Goal: Task Accomplishment & Management: Complete application form

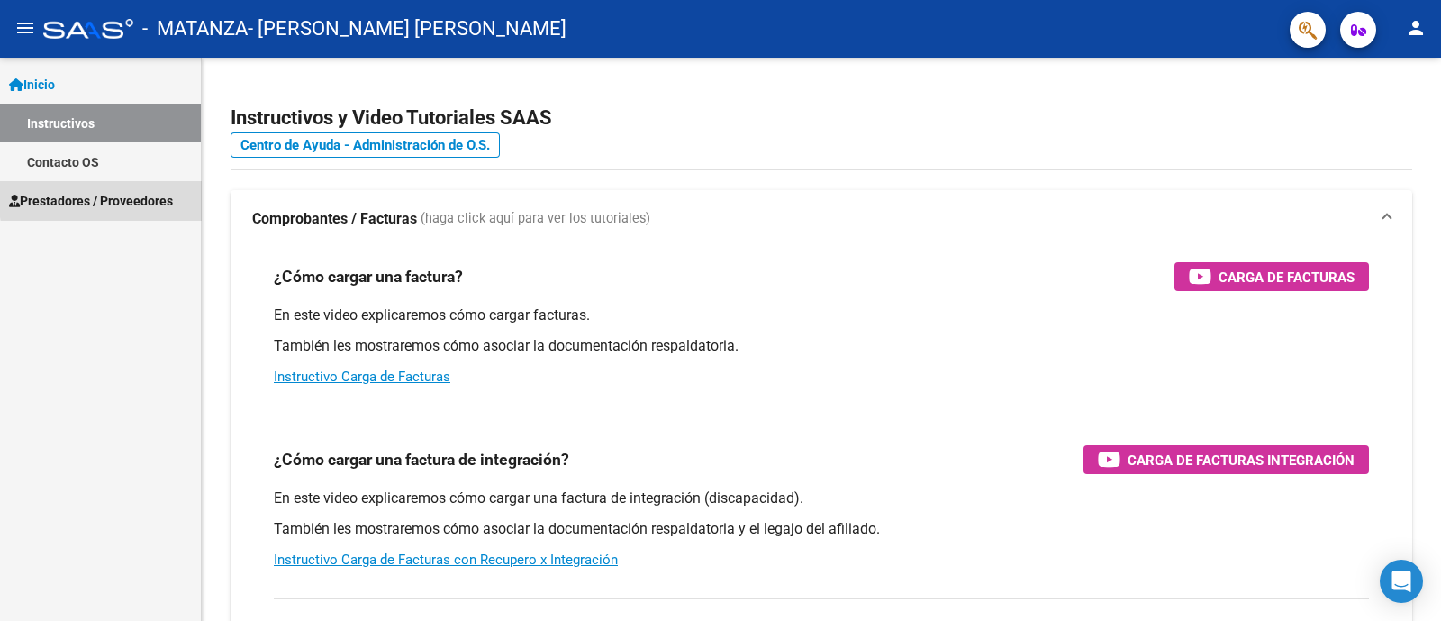
click at [128, 196] on span "Prestadores / Proveedores" at bounding box center [91, 201] width 164 height 20
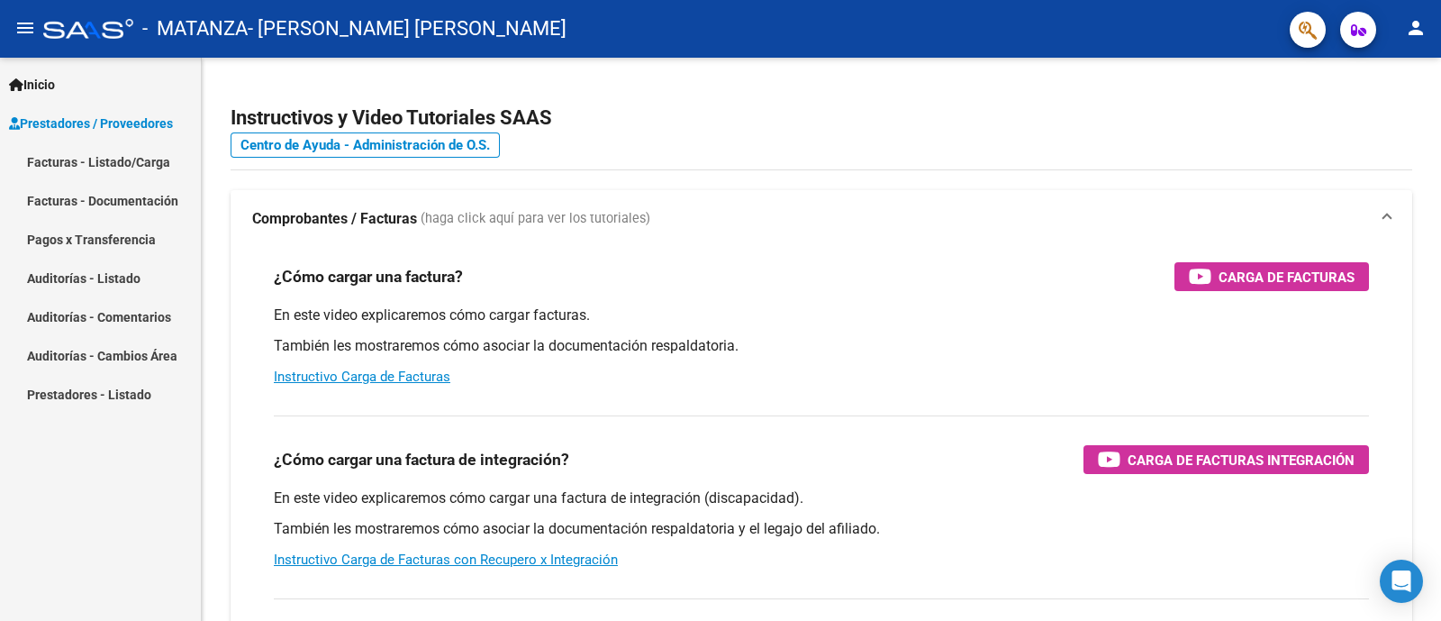
click at [152, 163] on link "Facturas - Listado/Carga" at bounding box center [100, 161] width 201 height 39
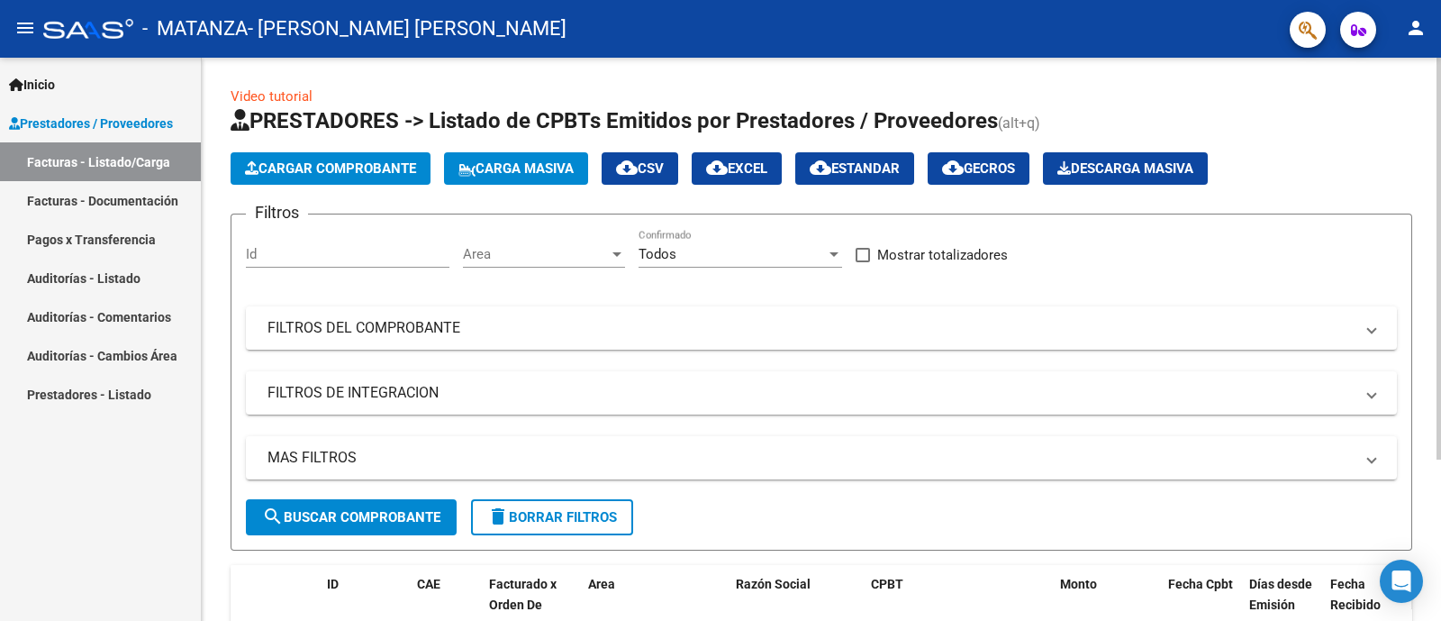
click at [386, 164] on span "Cargar Comprobante" at bounding box center [330, 168] width 171 height 16
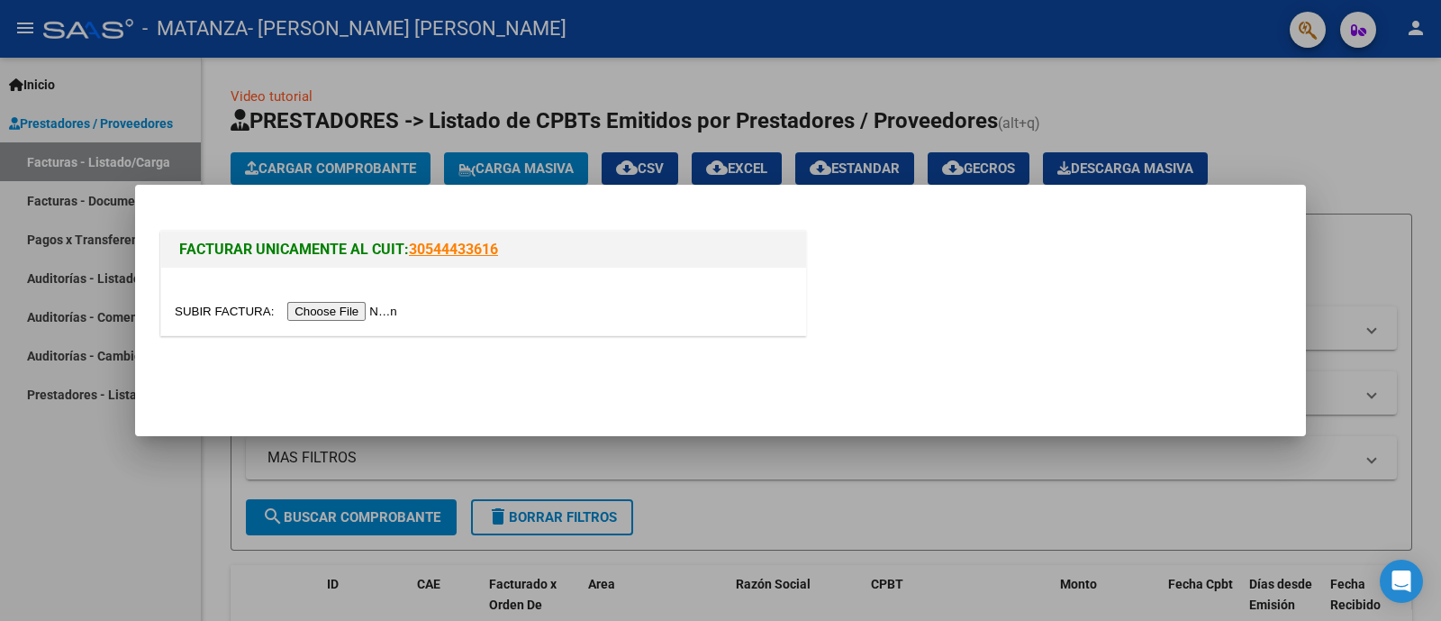
click at [361, 310] on input "file" at bounding box center [289, 311] width 228 height 19
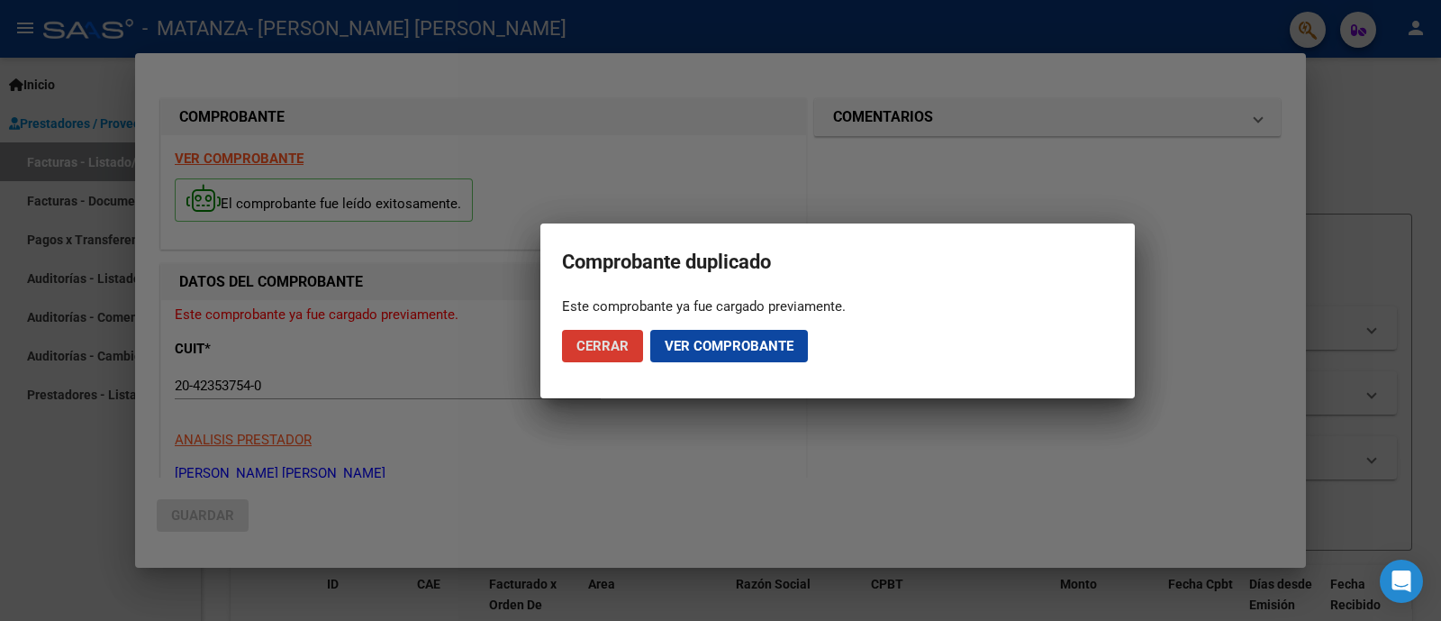
click at [684, 349] on span "Ver comprobante" at bounding box center [729, 346] width 129 height 16
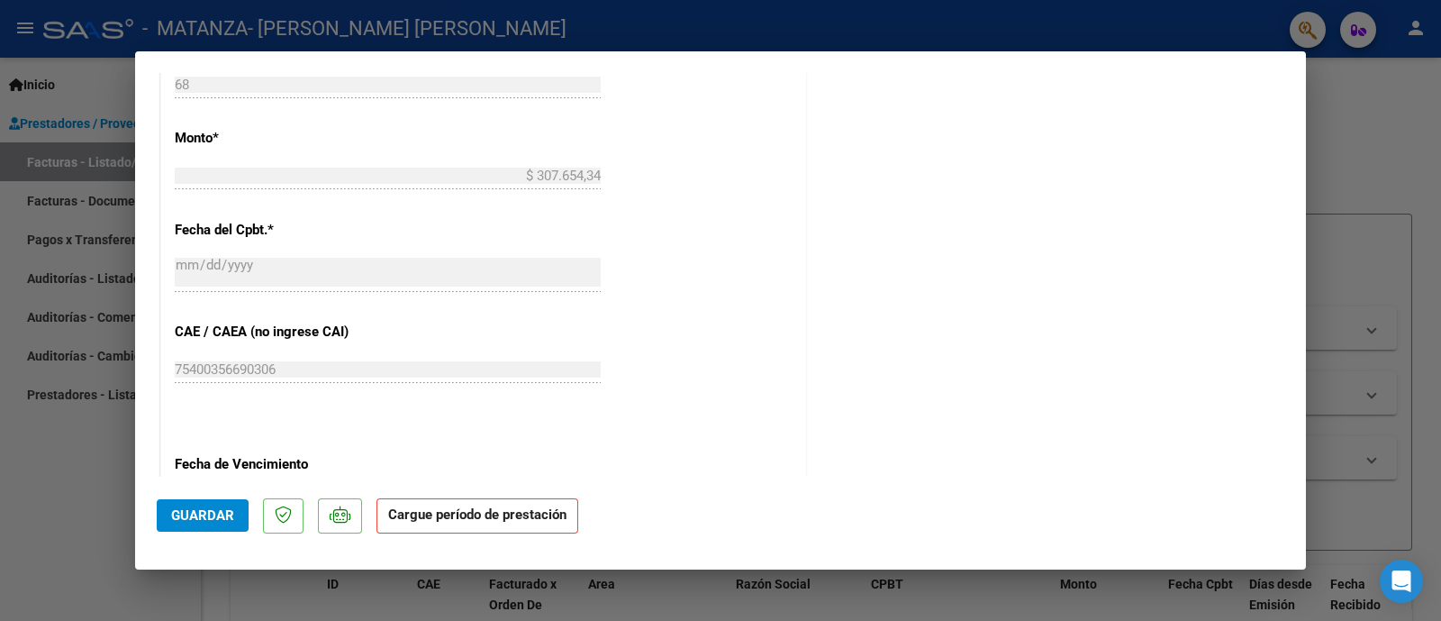
scroll to position [900, 0]
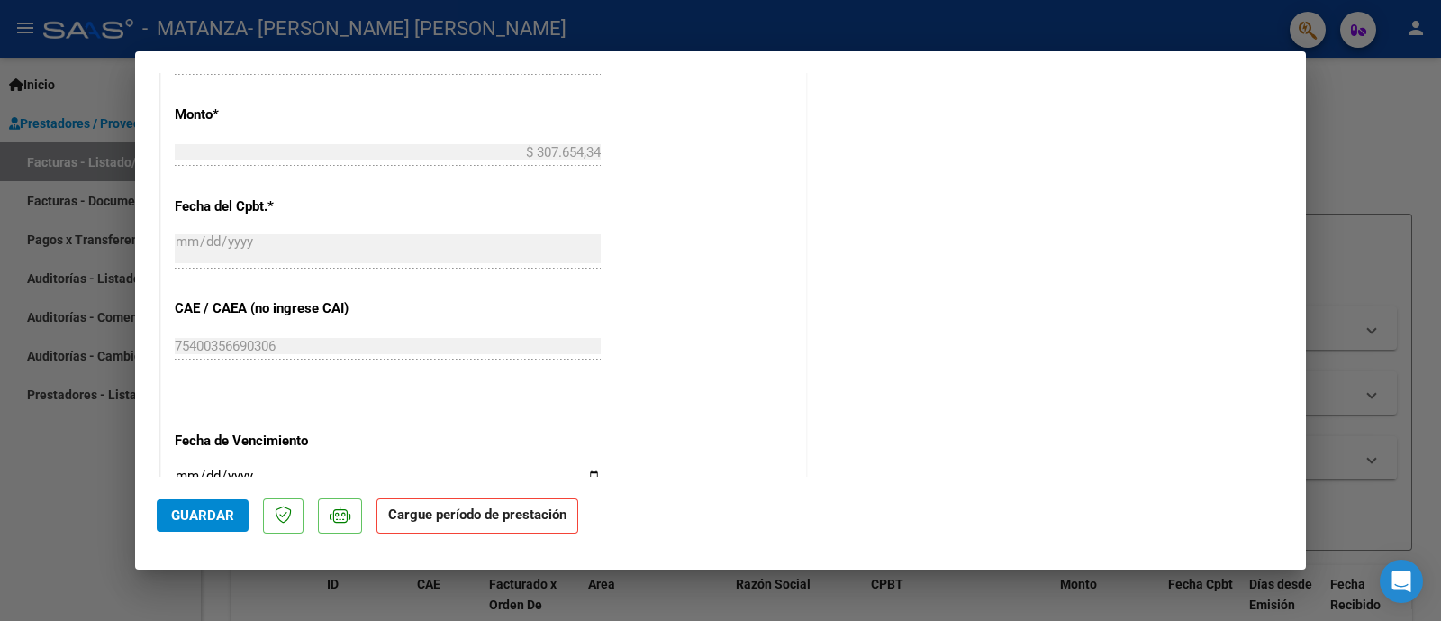
click at [1397, 395] on div at bounding box center [720, 310] width 1441 height 621
type input "$ 0,00"
